Goal: Task Accomplishment & Management: Manage account settings

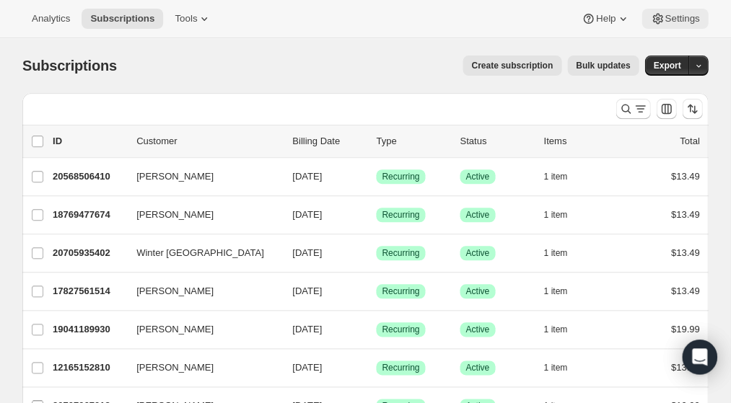
click at [679, 18] on span "Settings" at bounding box center [681, 19] width 35 height 12
click at [671, 18] on span "Settings" at bounding box center [681, 19] width 35 height 12
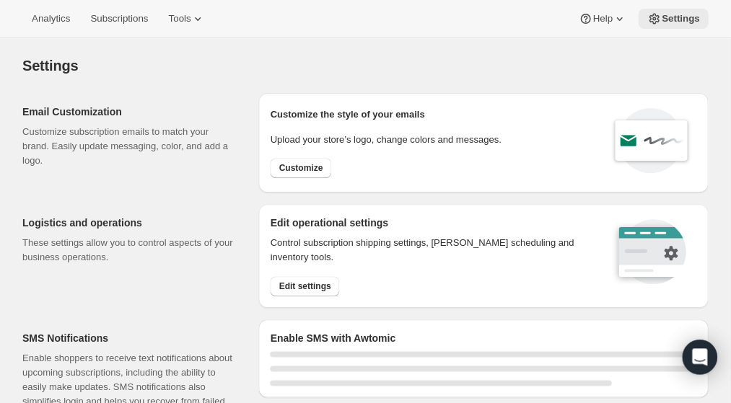
select select "22:00"
select select "09:00"
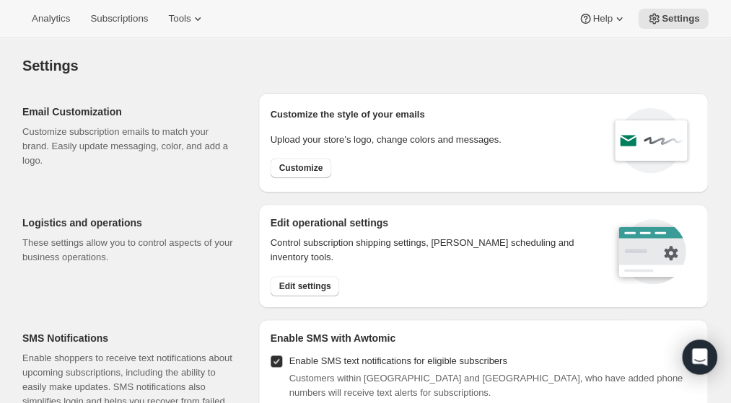
checkbox input "true"
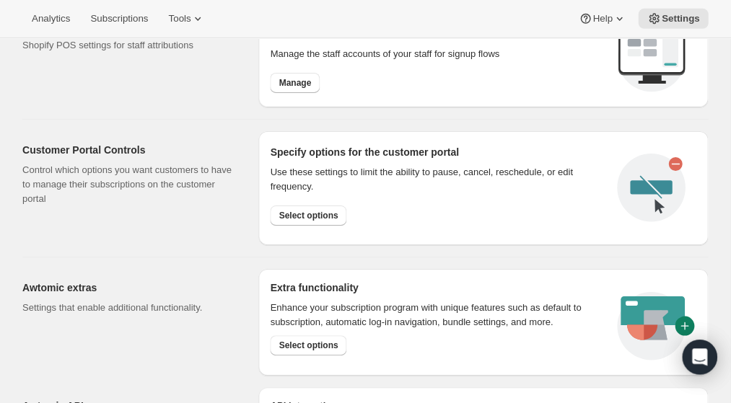
scroll to position [709, 0]
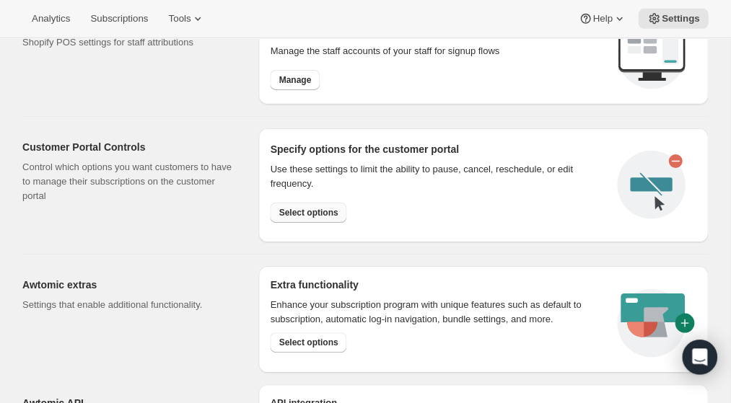
click at [331, 216] on span "Select options" at bounding box center [307, 213] width 59 height 12
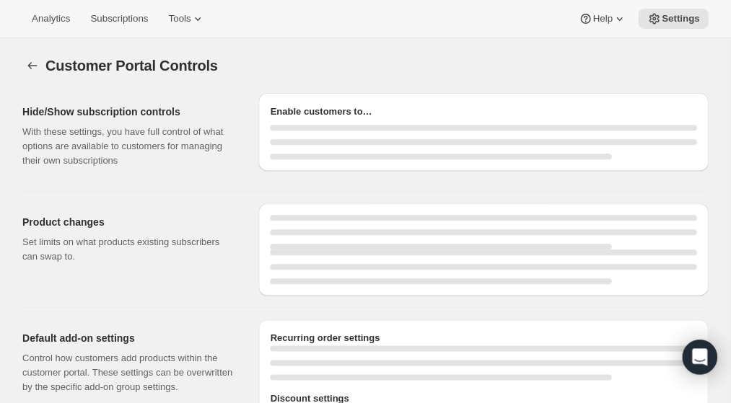
select select "INTERVAL"
select select "MONTH"
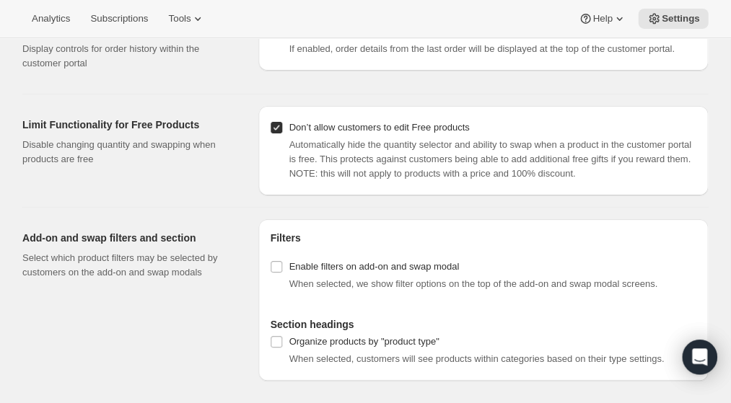
scroll to position [1648, 0]
click at [700, 356] on icon "Open Intercom Messenger" at bounding box center [698, 357] width 17 height 19
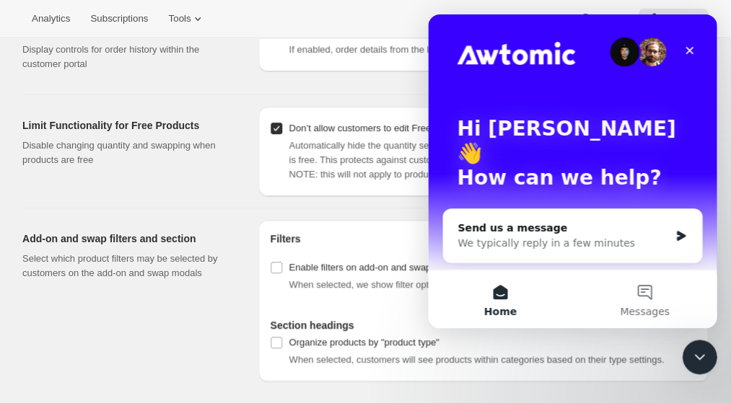
scroll to position [0, 0]
click at [678, 231] on icon "Intercom messenger" at bounding box center [680, 236] width 9 height 10
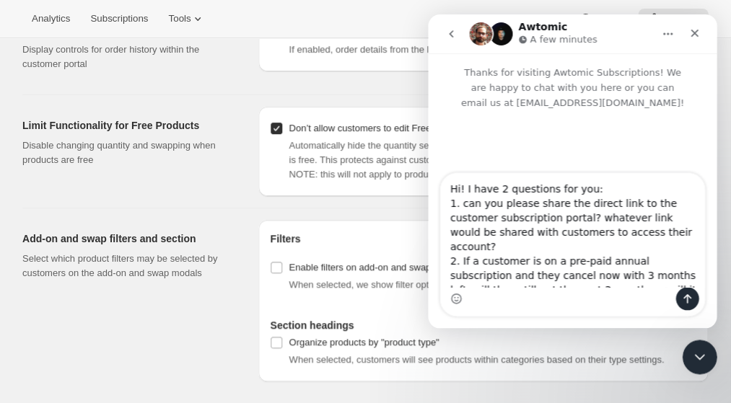
scroll to position [9, 0]
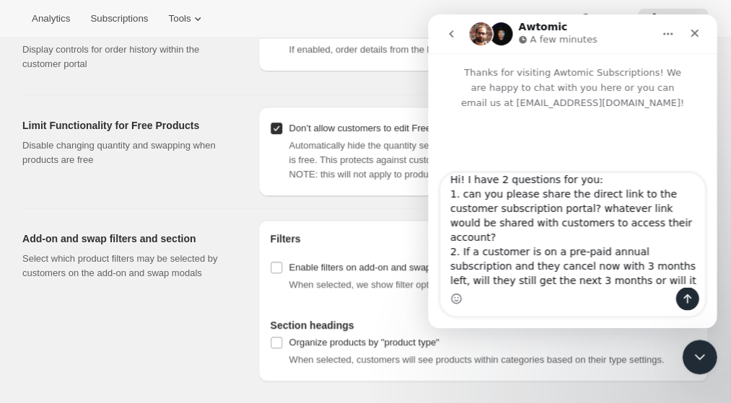
type textarea "Hi! I have 2 questions for you: 1. can you please share the direct link to the …"
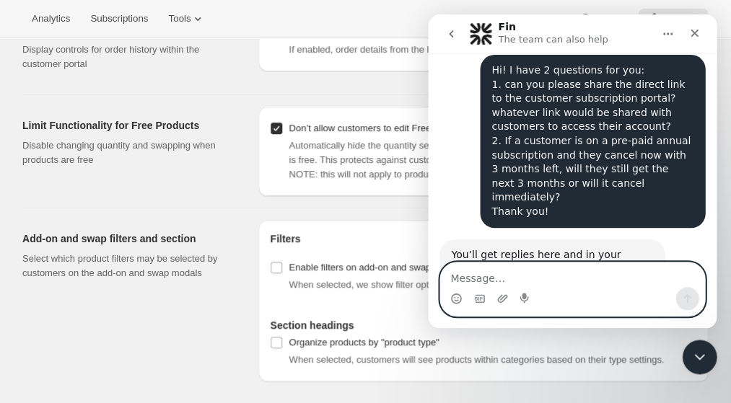
scroll to position [72, 0]
